Goal: Information Seeking & Learning: Find specific fact

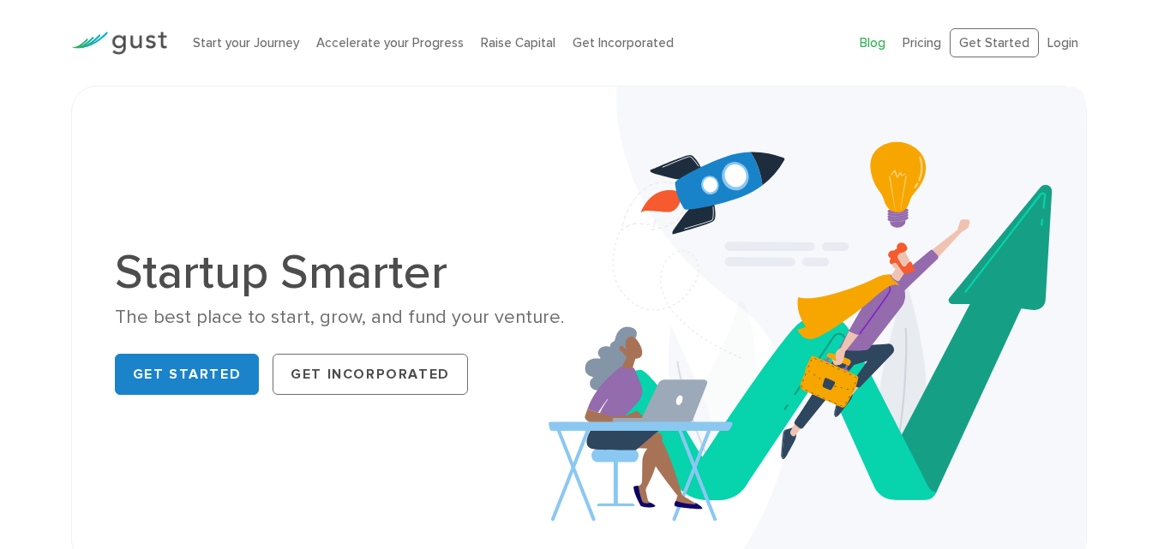
click at [871, 44] on link "Blog" at bounding box center [872, 42] width 26 height 15
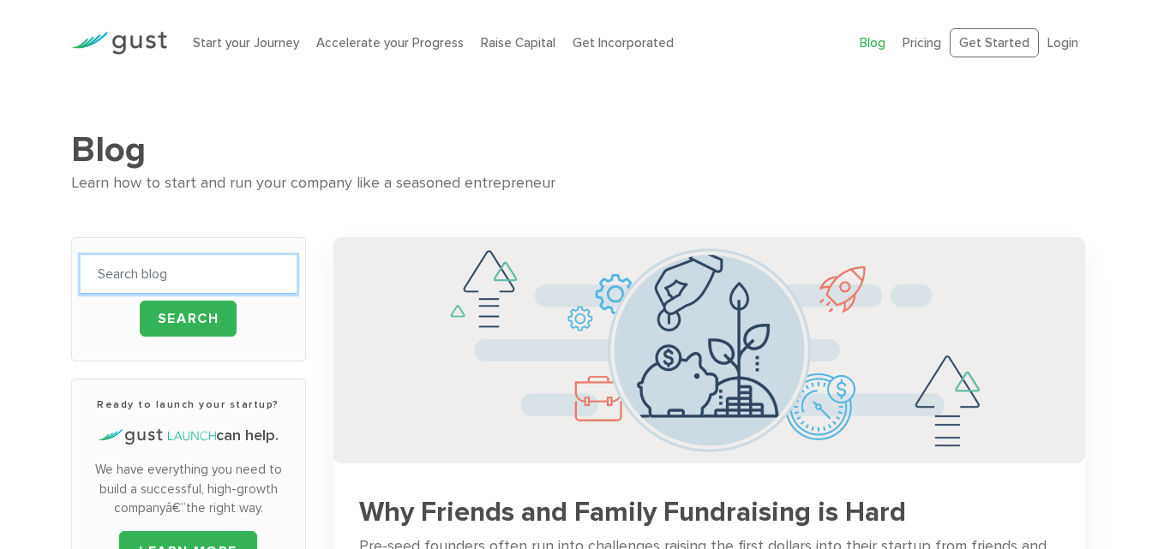
click at [152, 271] on input "text" at bounding box center [189, 274] width 216 height 39
type input "packers and movers"
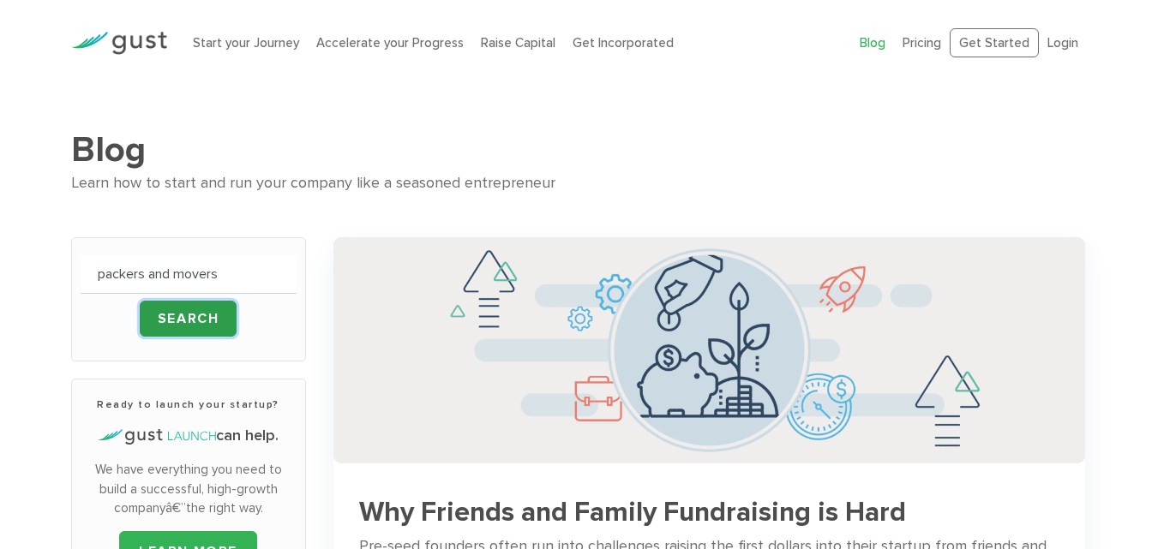
click at [193, 318] on input "Search" at bounding box center [189, 319] width 98 height 36
